Goal: Task Accomplishment & Management: Use online tool/utility

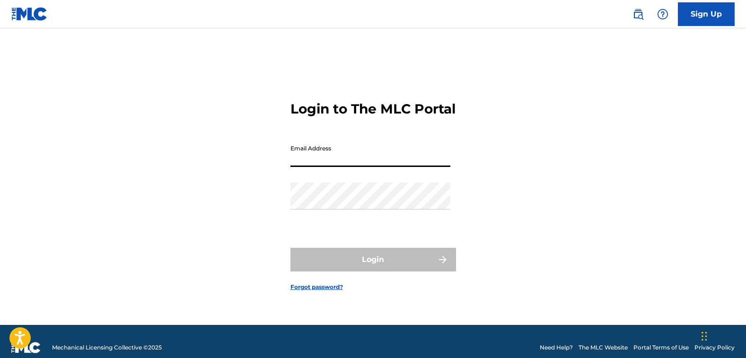
click at [309, 167] on input "Email Address" at bounding box center [371, 153] width 160 height 27
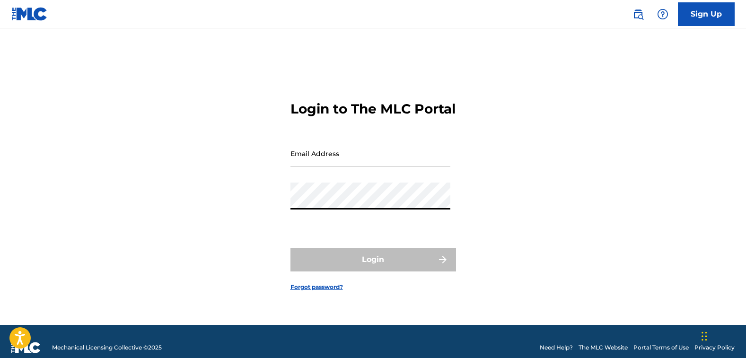
type input "[EMAIL_ADDRESS][DOMAIN_NAME]"
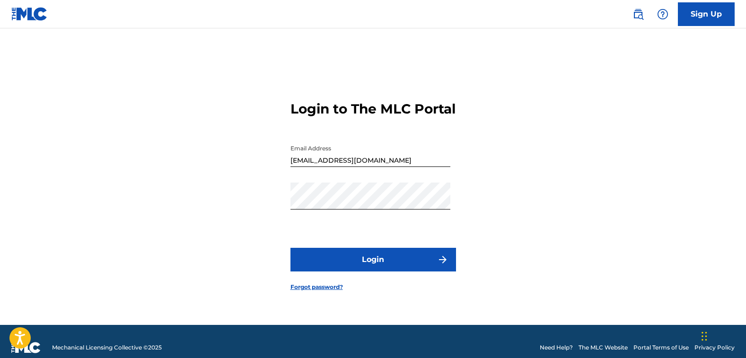
click at [394, 272] on button "Login" at bounding box center [374, 260] width 166 height 24
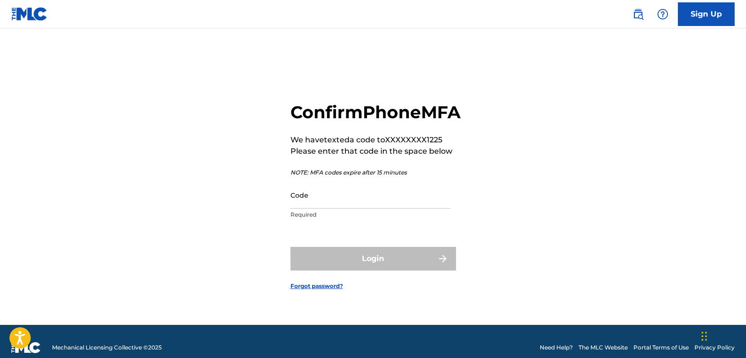
click at [300, 208] on input "Code" at bounding box center [371, 195] width 160 height 27
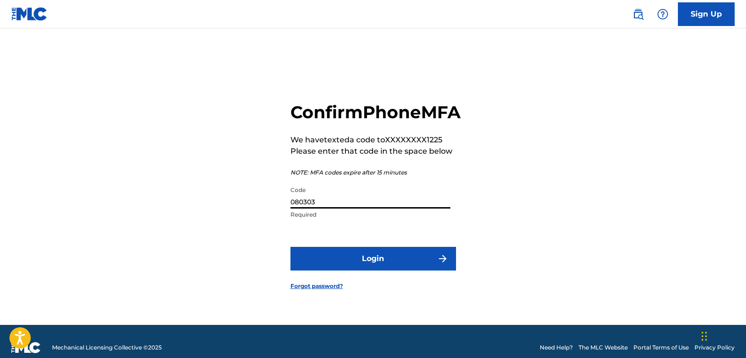
type input "080303"
click at [379, 271] on button "Login" at bounding box center [374, 259] width 166 height 24
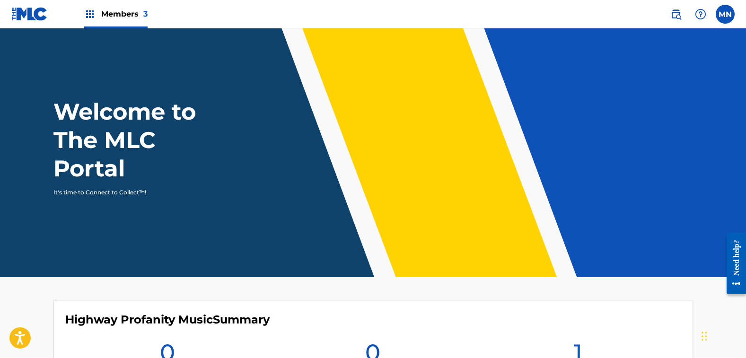
click at [107, 16] on span "Members 3" at bounding box center [124, 14] width 46 height 11
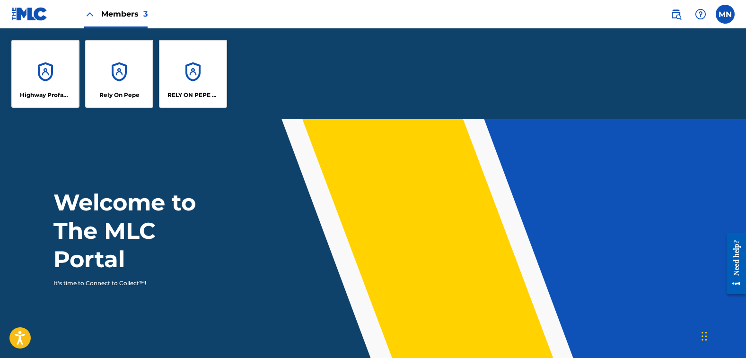
click at [116, 76] on div "Rely On Pepe" at bounding box center [119, 74] width 68 height 68
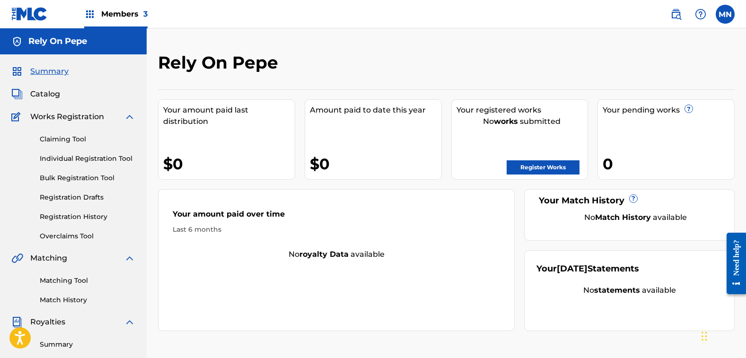
click at [130, 13] on span "Members 3" at bounding box center [124, 14] width 46 height 11
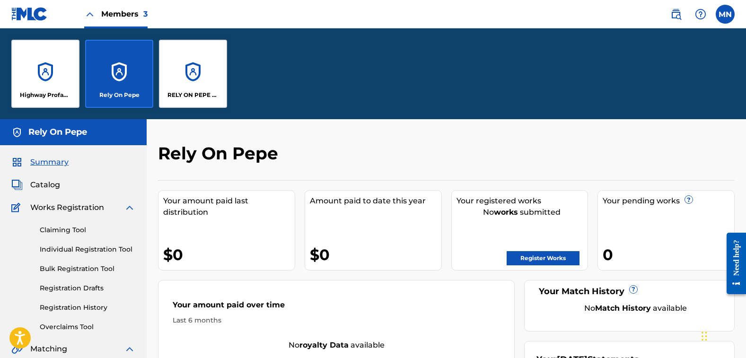
click at [184, 66] on div "RELY ON PEPE MUSIC" at bounding box center [193, 74] width 68 height 68
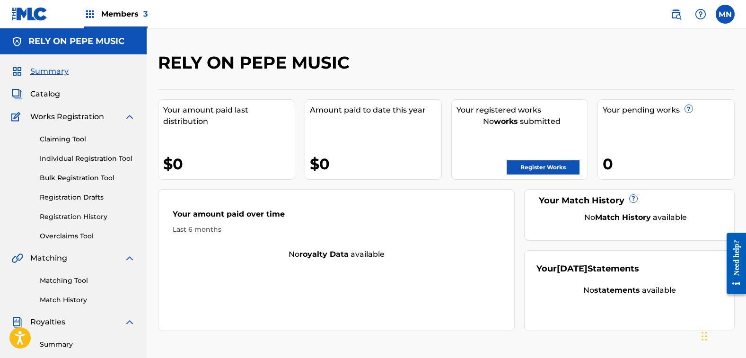
click at [52, 96] on span "Catalog" at bounding box center [45, 94] width 30 height 11
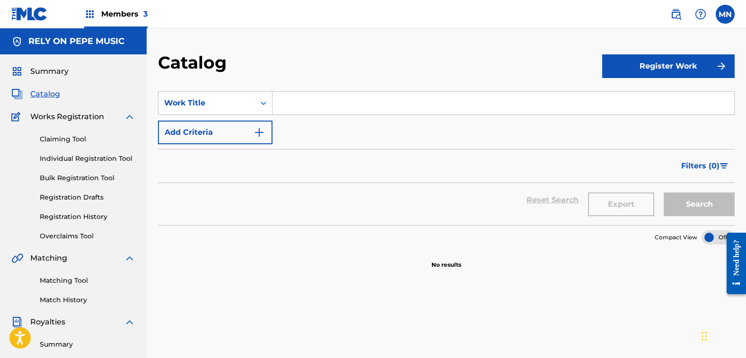
click at [53, 73] on span "Summary" at bounding box center [49, 71] width 38 height 11
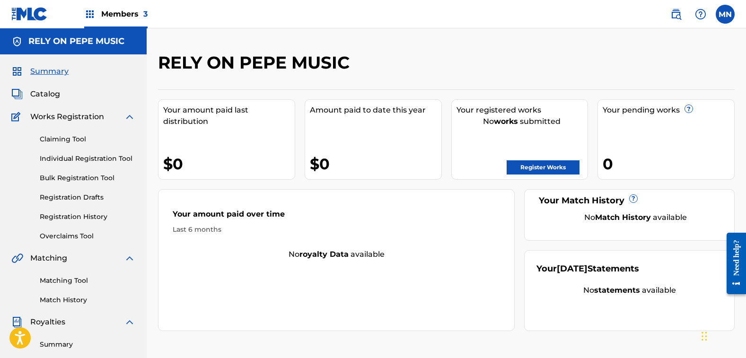
click at [72, 144] on div "Claiming Tool Individual Registration Tool Bulk Registration Tool Registration …" at bounding box center [73, 182] width 124 height 119
click at [82, 138] on link "Claiming Tool" at bounding box center [88, 139] width 96 height 10
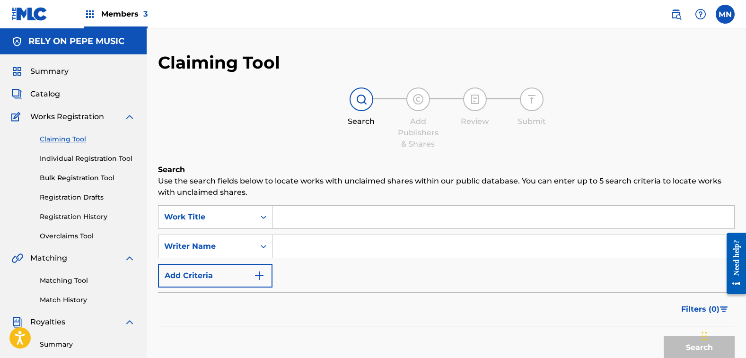
click at [304, 248] on input "Search Form" at bounding box center [504, 246] width 462 height 23
click at [664, 336] on button "Search" at bounding box center [699, 348] width 71 height 24
click at [357, 246] on input "[PERSON_NAME]" at bounding box center [504, 246] width 462 height 23
type input "[PERSON_NAME]"
click at [664, 336] on button "Search" at bounding box center [699, 348] width 71 height 24
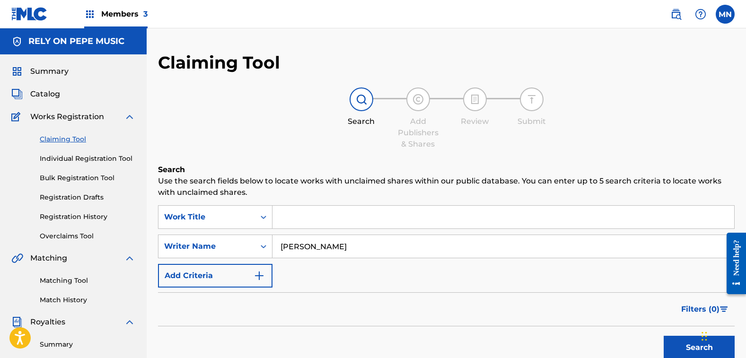
scroll to position [142, 0]
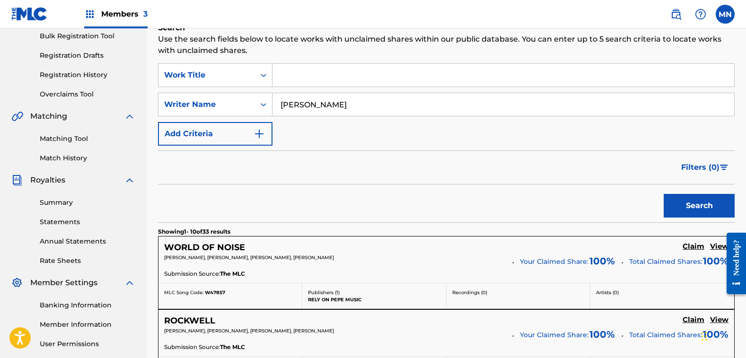
click at [52, 140] on link "Matching Tool" at bounding box center [88, 139] width 96 height 10
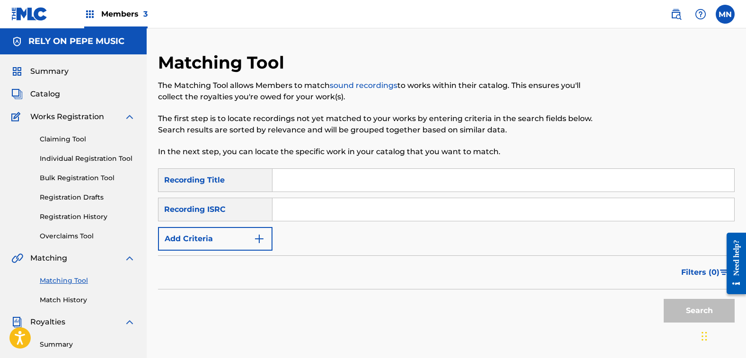
click at [231, 181] on div "Recording Title" at bounding box center [215, 181] width 115 height 24
click at [208, 179] on div "Recording Title" at bounding box center [215, 181] width 115 height 24
click at [257, 237] on img "Search Form" at bounding box center [259, 238] width 11 height 11
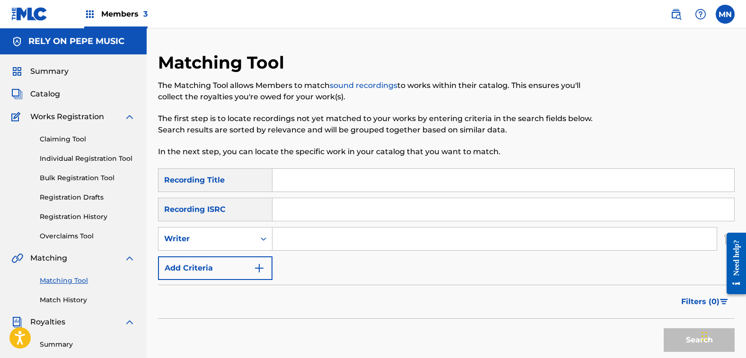
click at [317, 239] on input "Search Form" at bounding box center [495, 239] width 444 height 23
type input "[PERSON_NAME]"
click at [664, 328] on button "Search" at bounding box center [699, 340] width 71 height 24
click at [36, 98] on span "Catalog" at bounding box center [45, 94] width 30 height 11
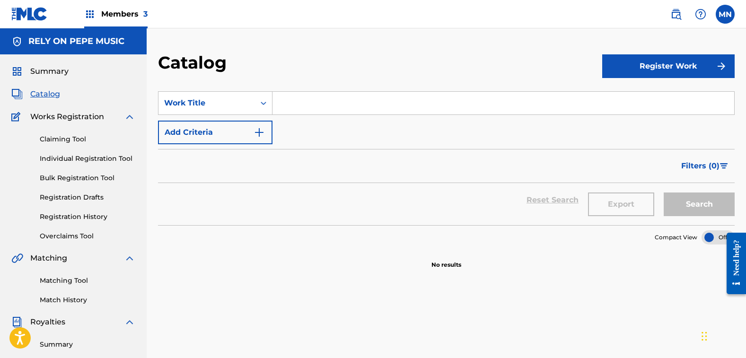
click at [45, 70] on span "Summary" at bounding box center [49, 71] width 38 height 11
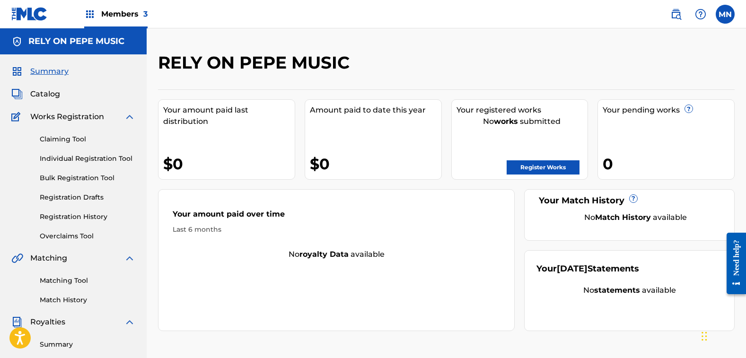
click at [93, 38] on h5 "RELY ON PEPE MUSIC" at bounding box center [76, 41] width 96 height 11
click at [724, 16] on label at bounding box center [725, 14] width 19 height 19
click at [726, 14] on input "MN [PERSON_NAME] [PERSON_NAME][EMAIL_ADDRESS][DOMAIN_NAME] Notification Prefere…" at bounding box center [726, 14] width 0 height 0
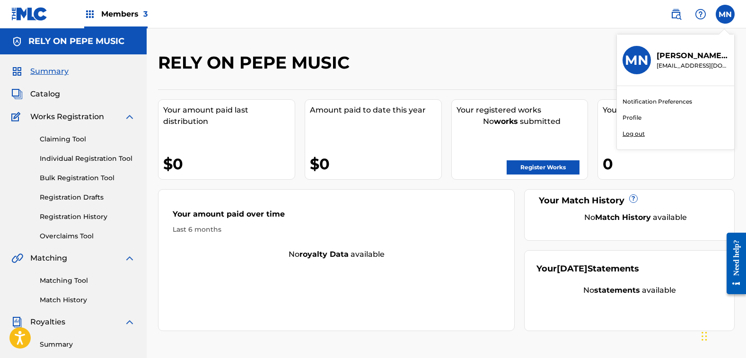
click at [624, 140] on div "Notification Preferences Profile Log out" at bounding box center [675, 117] width 117 height 63
click at [726, 14] on input "MN [PERSON_NAME] [PERSON_NAME][EMAIL_ADDRESS][DOMAIN_NAME] Notification Prefere…" at bounding box center [726, 14] width 0 height 0
click at [629, 134] on p "Log out" at bounding box center [634, 134] width 22 height 9
click at [726, 14] on input "MN [PERSON_NAME] [PERSON_NAME][EMAIL_ADDRESS][DOMAIN_NAME] Notification Prefere…" at bounding box center [726, 14] width 0 height 0
